Goal: Task Accomplishment & Management: Complete application form

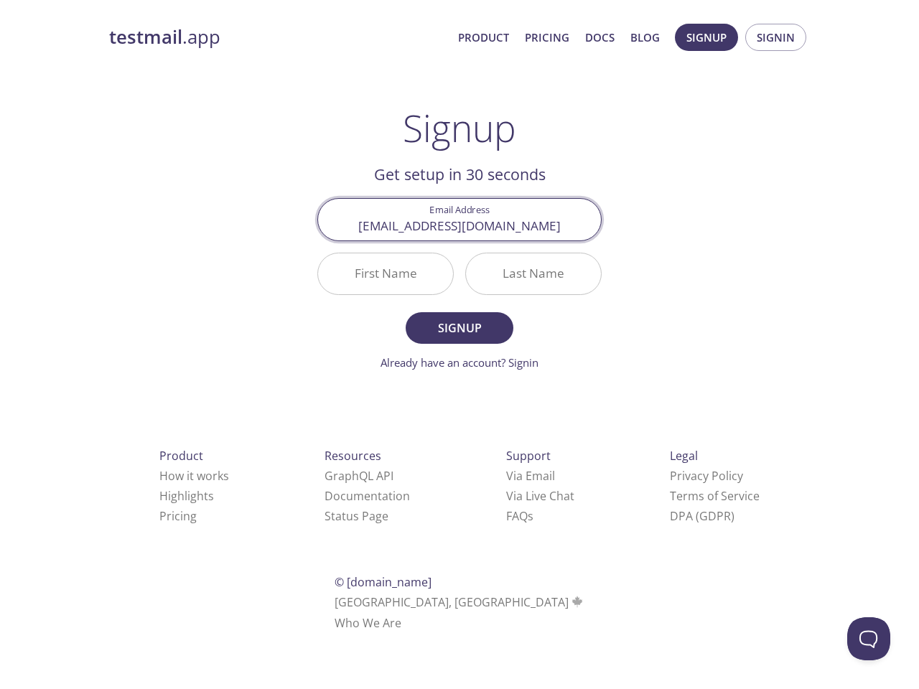
click at [460, 290] on div "Last Name" at bounding box center [534, 274] width 148 height 54
click at [707, 37] on span "Signup" at bounding box center [706, 37] width 40 height 19
click at [775, 37] on span "Signin" at bounding box center [776, 37] width 38 height 19
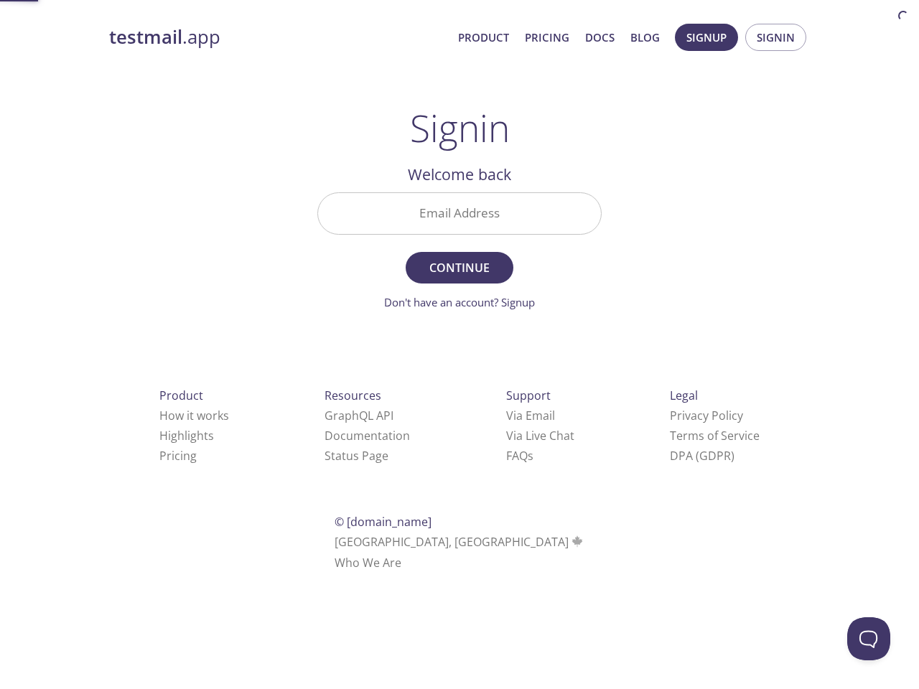
click at [460, 219] on input "Email Address" at bounding box center [459, 213] width 283 height 41
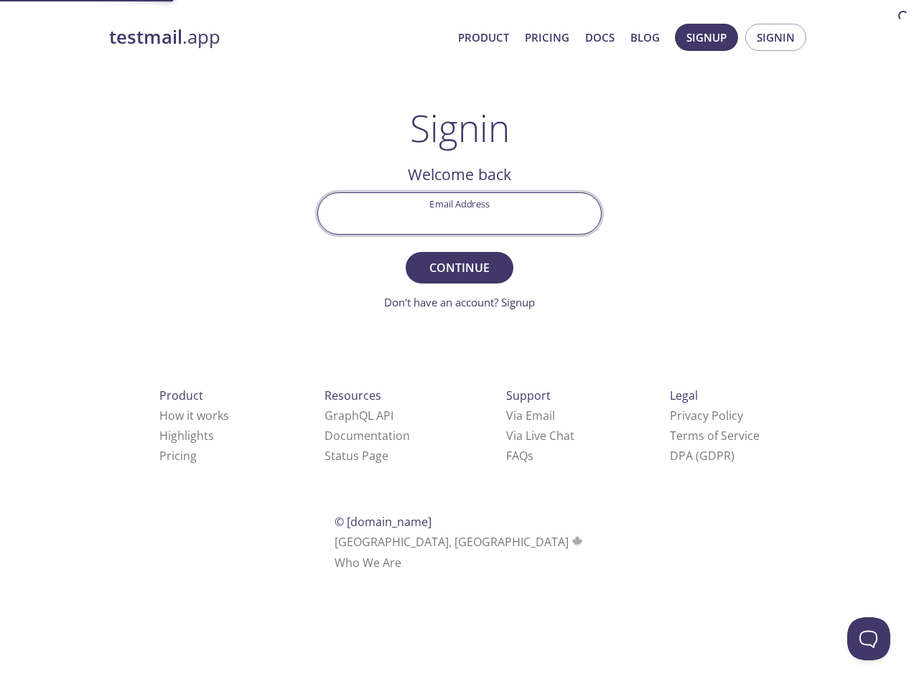
click at [386, 274] on form "Email Address Continue Don't have an account? Signup" at bounding box center [459, 251] width 284 height 118
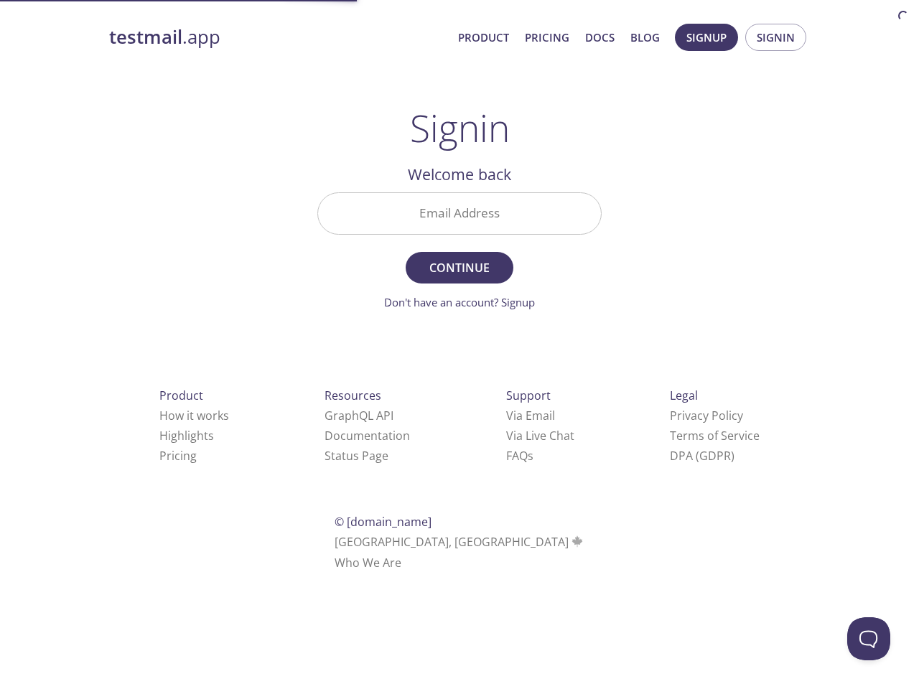
click at [533, 274] on form "Email Address Continue Don't have an account? Signup" at bounding box center [459, 251] width 284 height 118
click at [483, 476] on div "Support Via Email Via Live Chat FAQ s" at bounding box center [540, 426] width 114 height 126
click at [438, 496] on div "Product How it works Highlights Pricing Resources GraphQL API Documentation Sta…" at bounding box center [459, 479] width 747 height 268
click at [418, 516] on html "testmail .app Product Pricing Docs Blog Signup Signin Signin Welcome back Email…" at bounding box center [459, 295] width 919 height 590
click at [869, 639] on button "Open Beacon popover" at bounding box center [868, 638] width 43 height 43
